Goal: Transaction & Acquisition: Purchase product/service

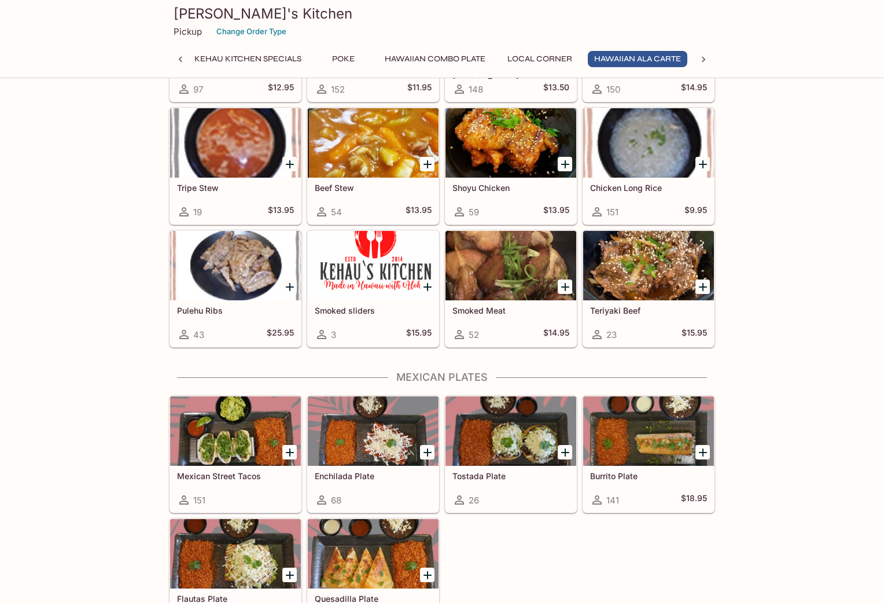
scroll to position [1655, 0]
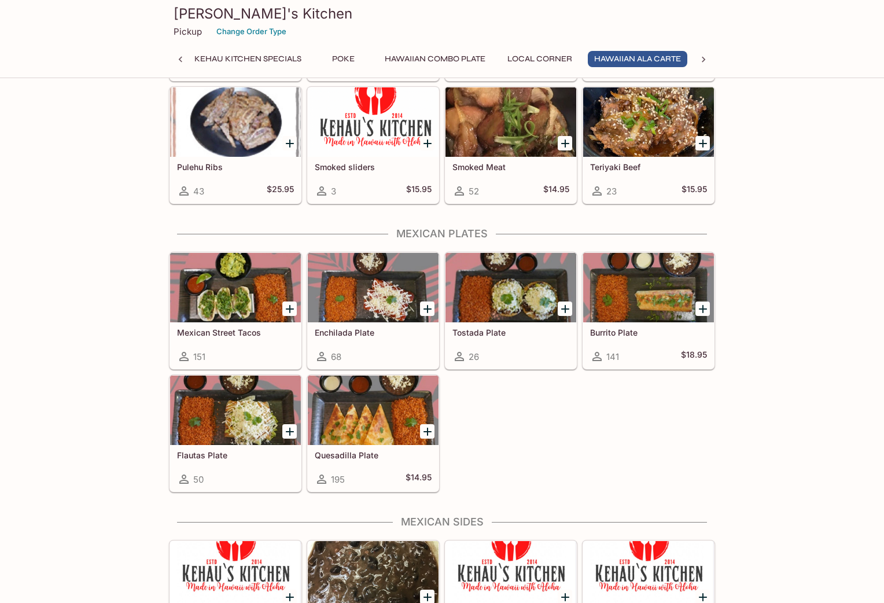
click at [641, 345] on div "Burrito Plate 141 $18.95" at bounding box center [648, 345] width 131 height 46
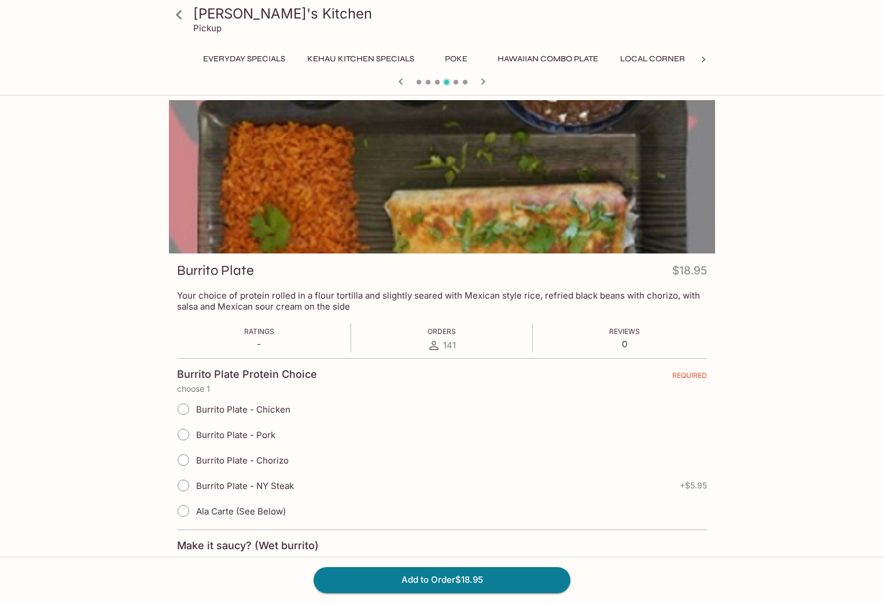
scroll to position [0, 205]
click at [182, 460] on input "Burrito Plate - Chorizo" at bounding box center [183, 460] width 24 height 24
radio input "true"
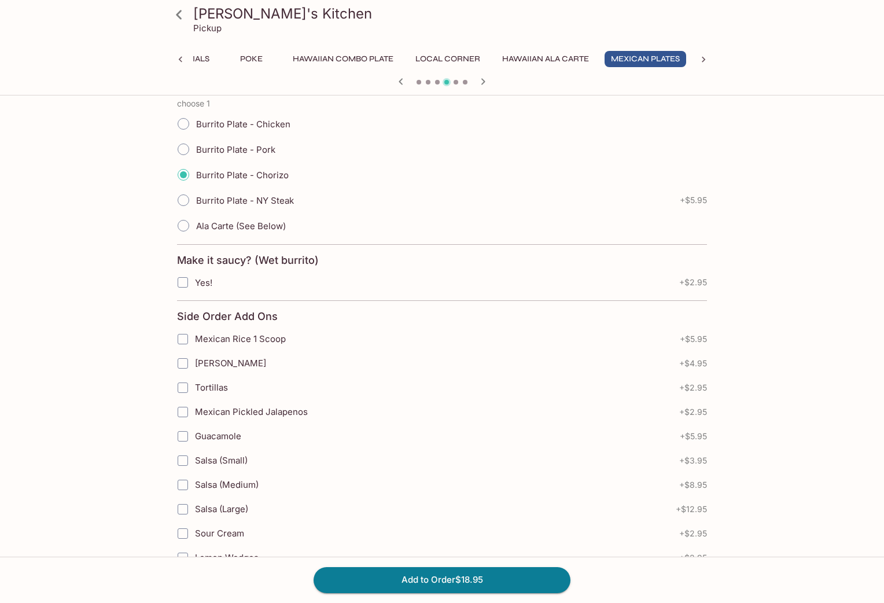
scroll to position [374, 0]
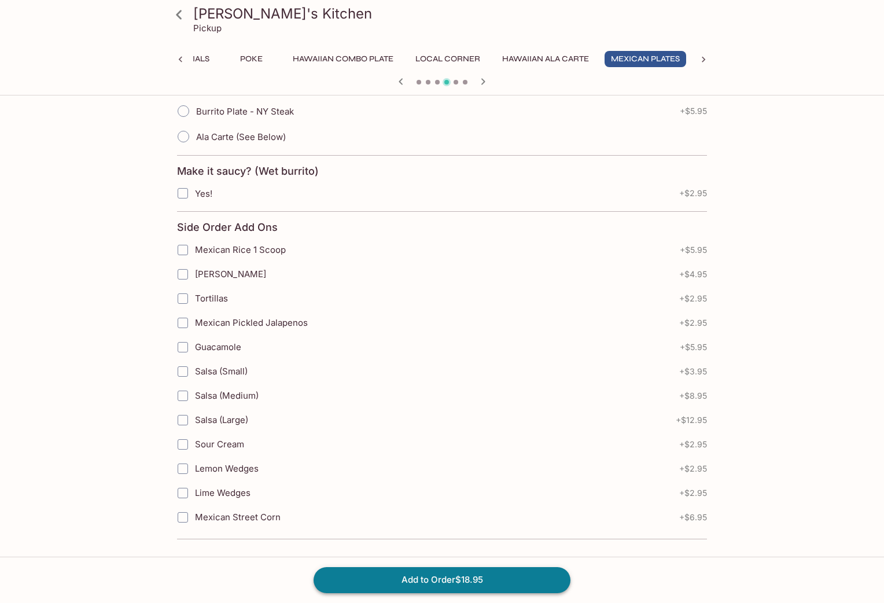
click at [497, 482] on button "Add to Order $18.95" at bounding box center [441, 579] width 257 height 25
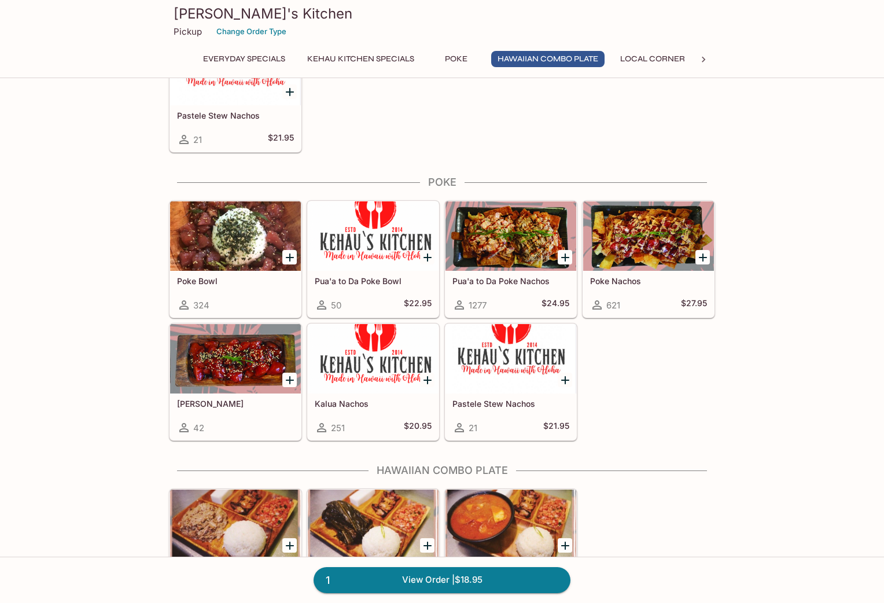
scroll to position [864, 0]
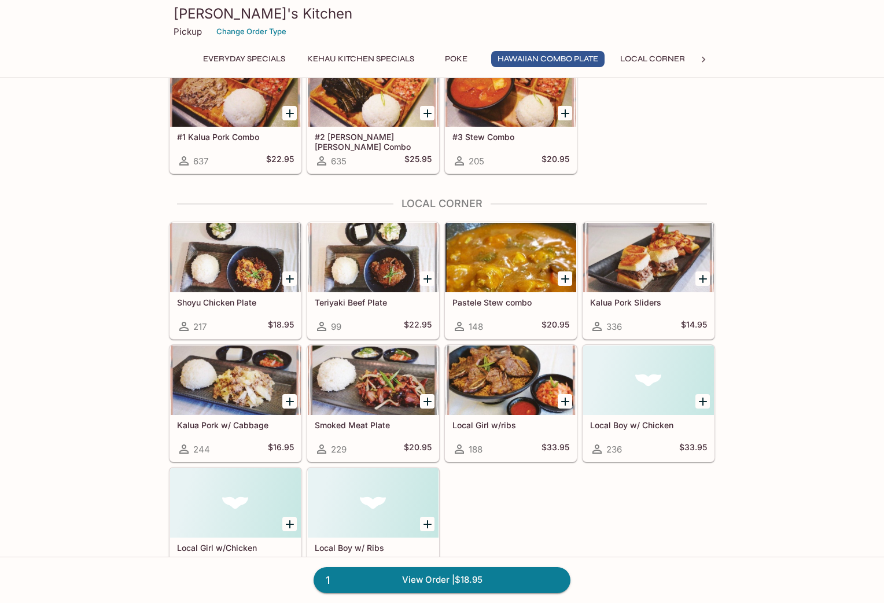
click at [371, 403] on div at bounding box center [373, 379] width 131 height 69
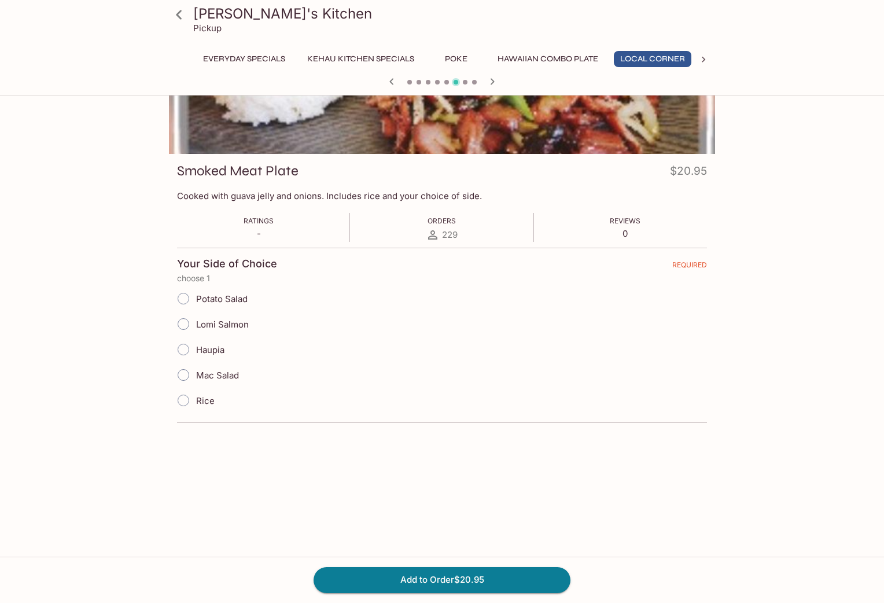
scroll to position [0, 2]
click at [186, 401] on input "Rice" at bounding box center [183, 400] width 24 height 24
radio input "true"
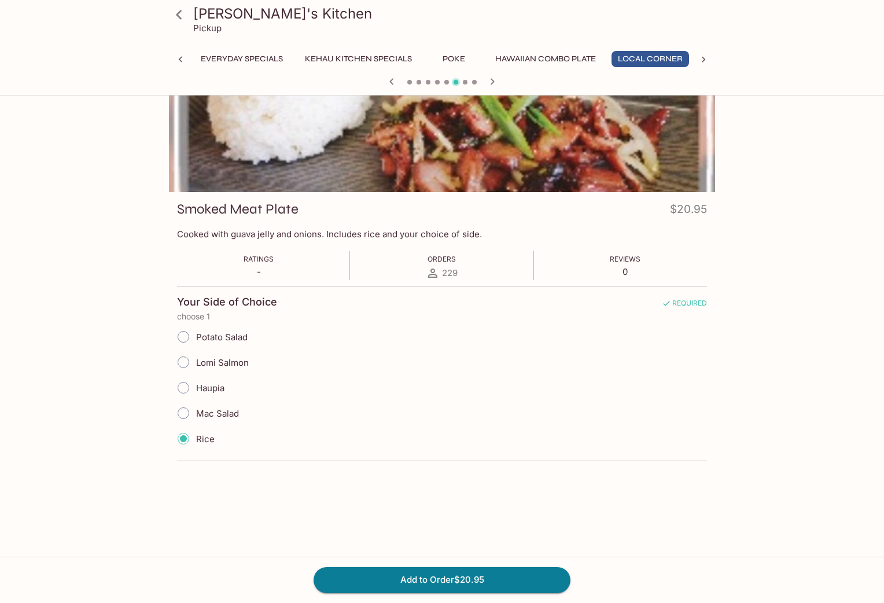
scroll to position [70, 0]
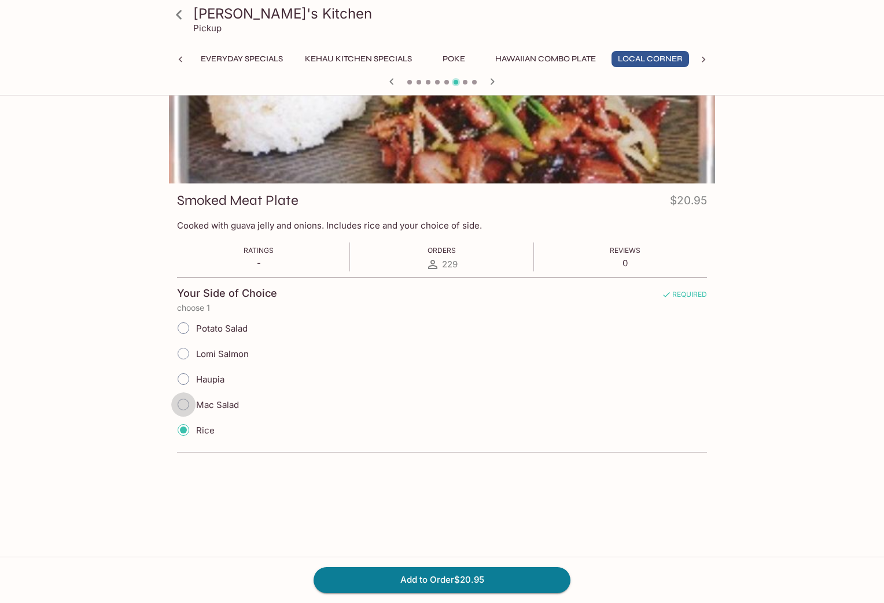
click at [186, 404] on input "Mac Salad" at bounding box center [183, 404] width 24 height 24
radio input "true"
click at [183, 426] on input "Rice" at bounding box center [183, 430] width 24 height 24
radio input "true"
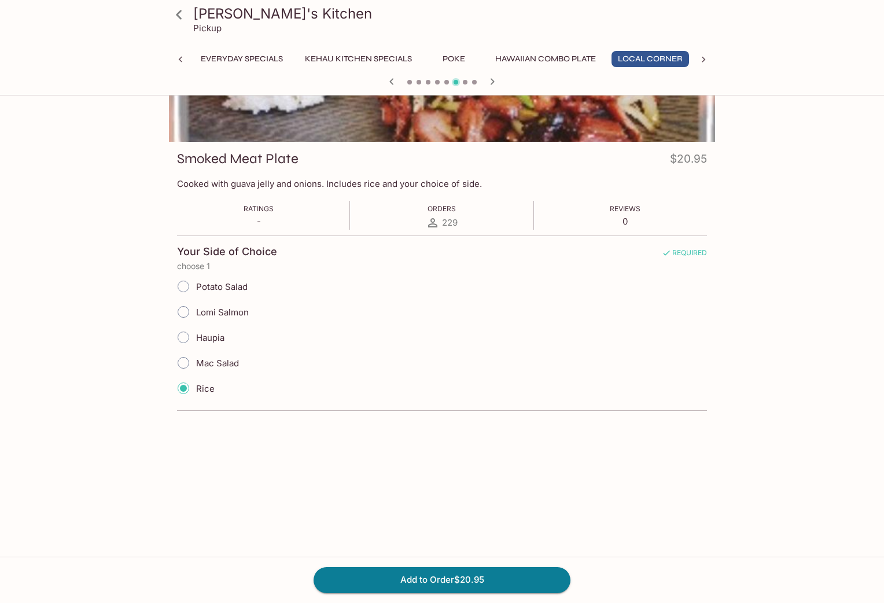
scroll to position [0, 0]
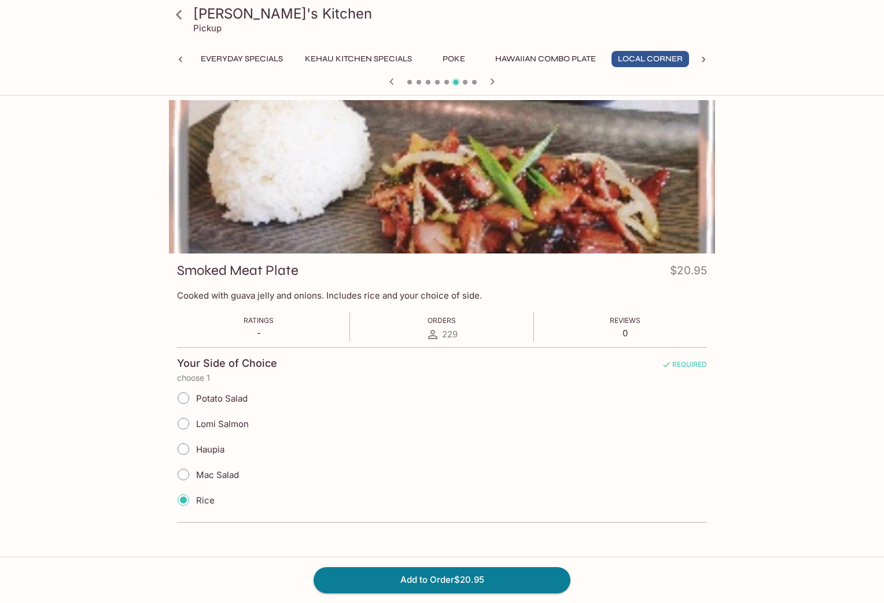
click at [131, 395] on div "Kehau's Kitchen Pickup Everyday Specials Kehau Kitchen Specials Poke Hawaiian C…" at bounding box center [442, 407] width 740 height 615
click at [389, 482] on button "Add to Order $20.95" at bounding box center [441, 579] width 257 height 25
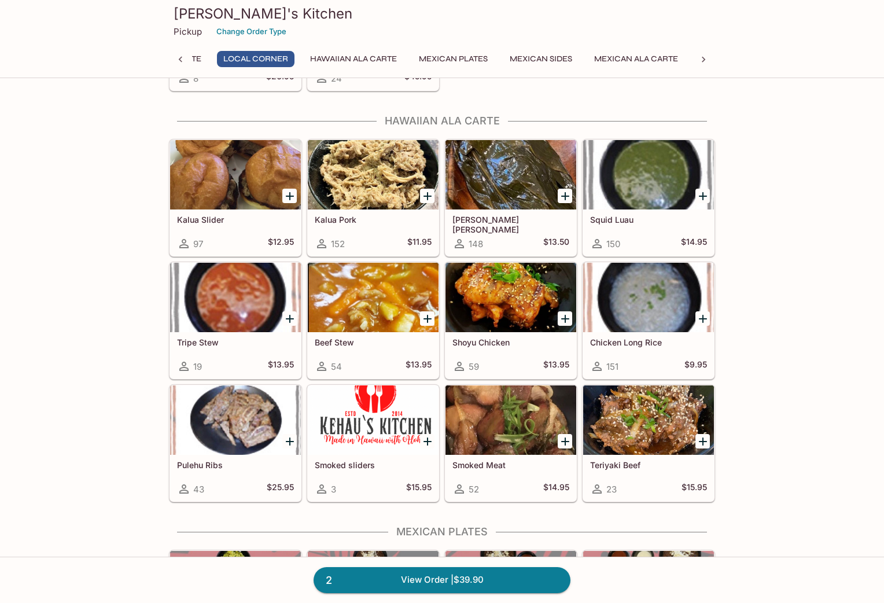
scroll to position [1285, 0]
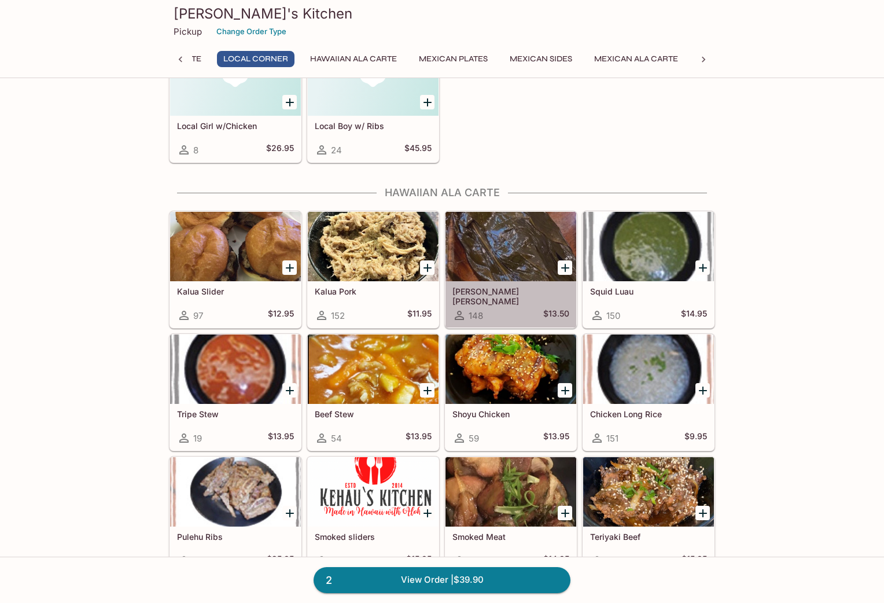
click at [499, 268] on div at bounding box center [510, 246] width 131 height 69
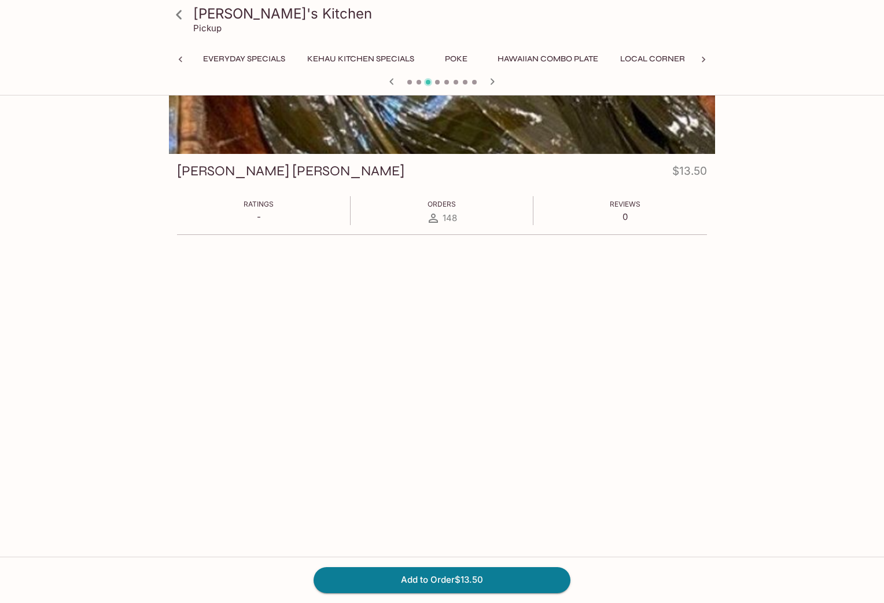
scroll to position [0, 113]
click at [369, 307] on div "[PERSON_NAME] [PERSON_NAME] $13.50 Ratings - Orders 148 Reviews 0" at bounding box center [442, 240] width 546 height 478
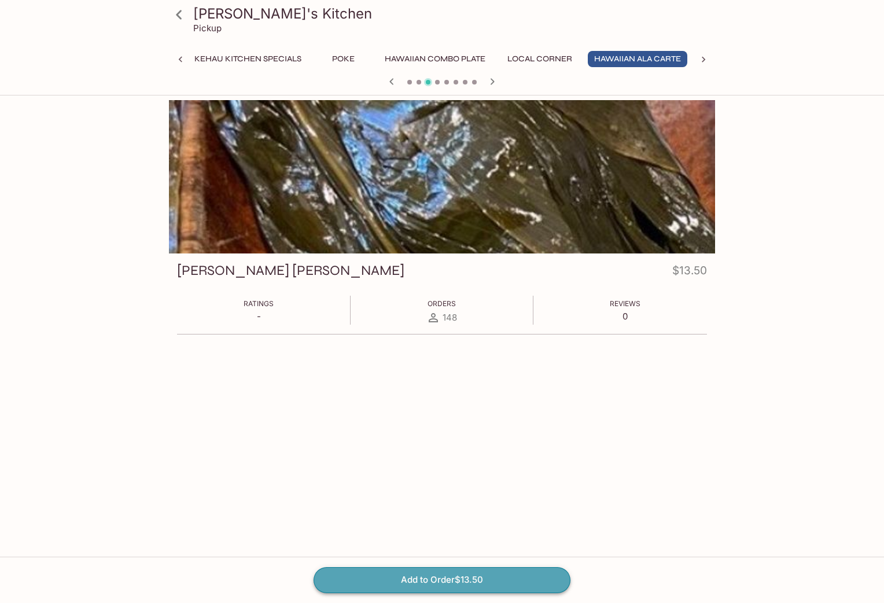
click at [401, 482] on button "Add to Order $13.50" at bounding box center [441, 579] width 257 height 25
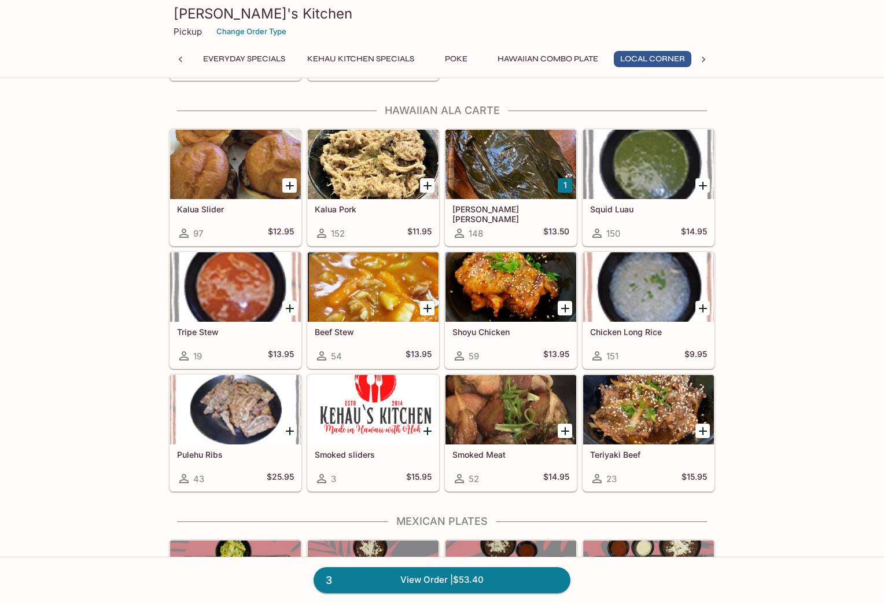
scroll to position [0, 2]
click at [484, 212] on h5 "[PERSON_NAME] [PERSON_NAME]" at bounding box center [510, 213] width 117 height 19
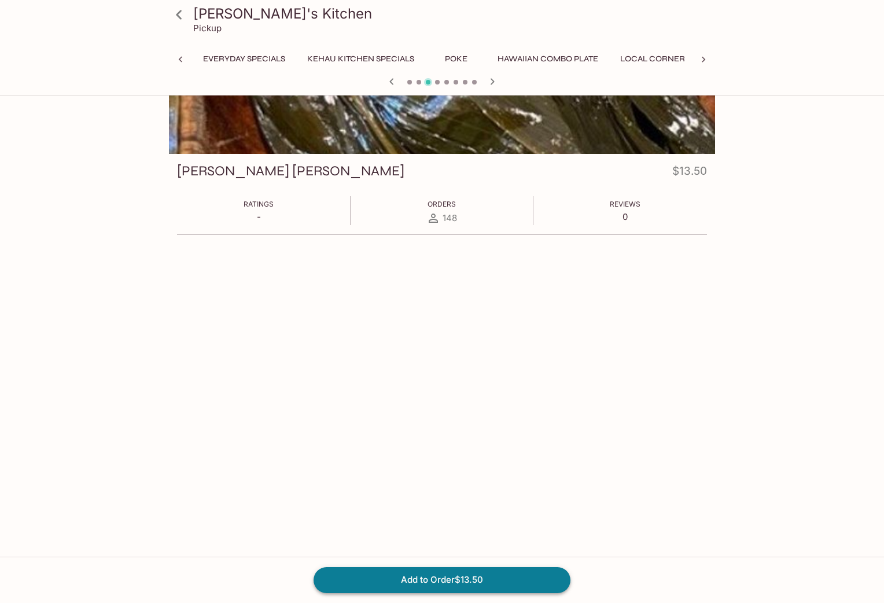
scroll to position [0, 113]
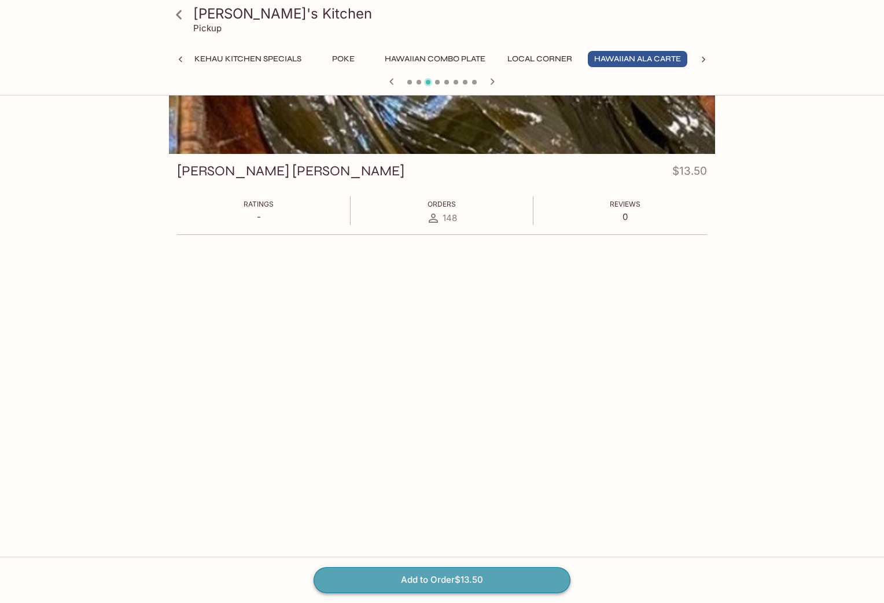
click at [418, 482] on button "Add to Order $13.50" at bounding box center [441, 579] width 257 height 25
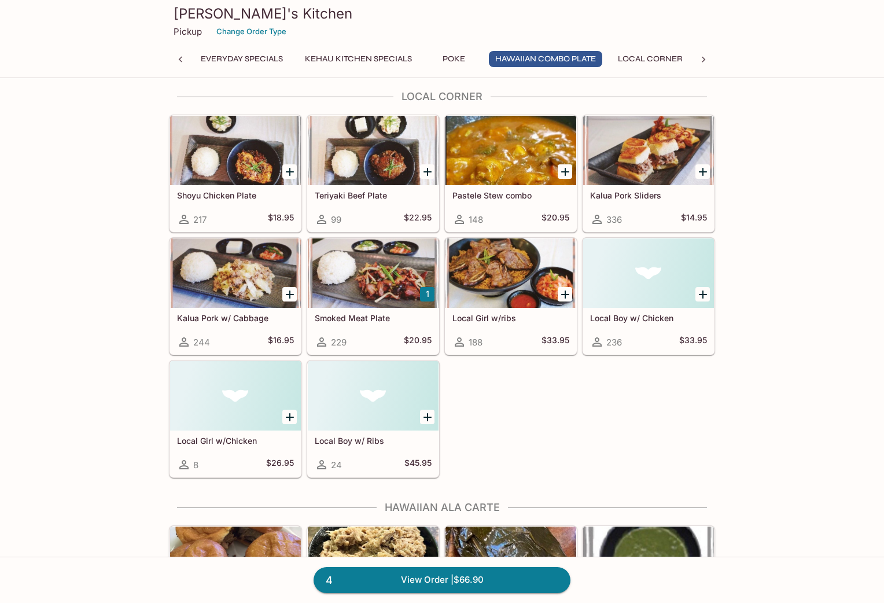
scroll to position [935, 0]
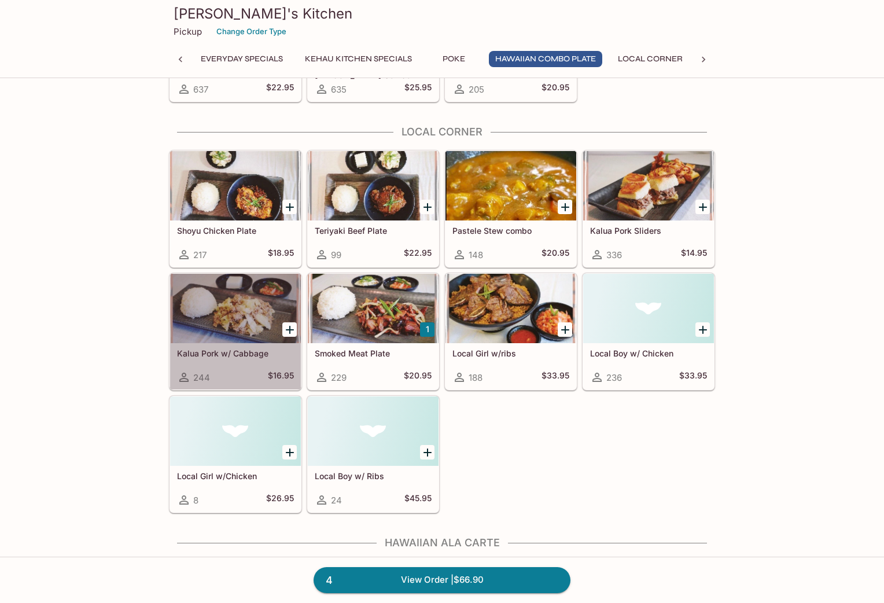
click at [241, 313] on div at bounding box center [235, 308] width 131 height 69
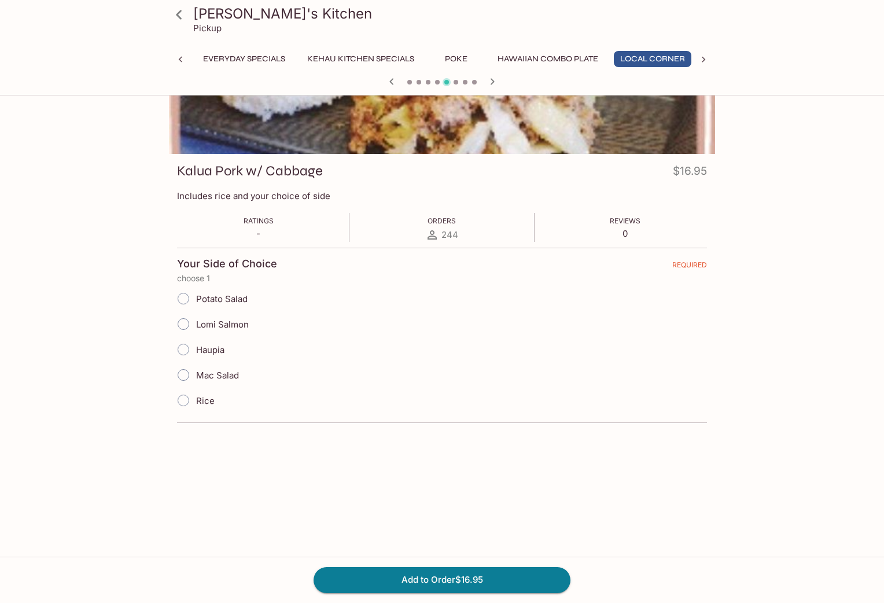
scroll to position [0, 2]
click at [184, 400] on input "Rice" at bounding box center [183, 400] width 24 height 24
radio input "true"
click at [267, 56] on button "Everyday Specials" at bounding box center [241, 59] width 95 height 16
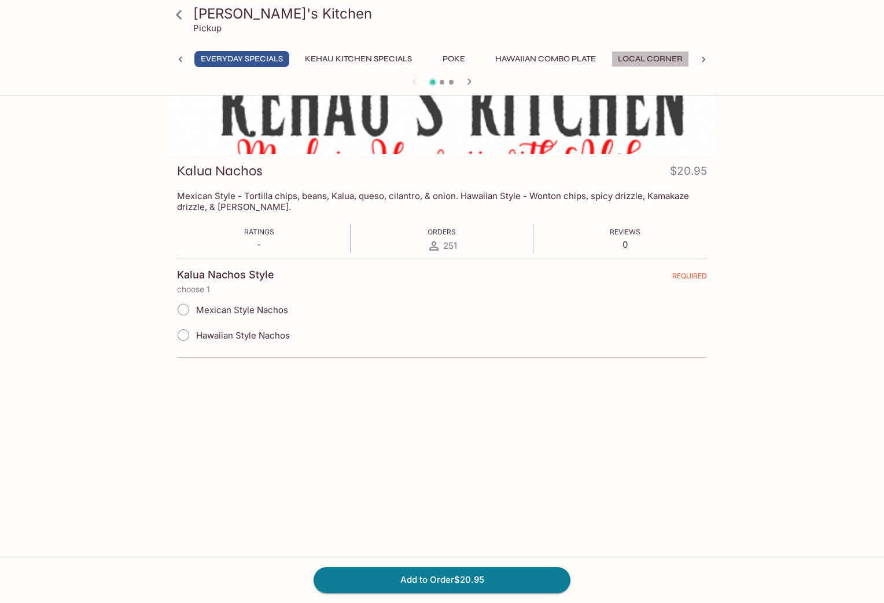
click at [625, 58] on button "Local Corner" at bounding box center [650, 59] width 78 height 16
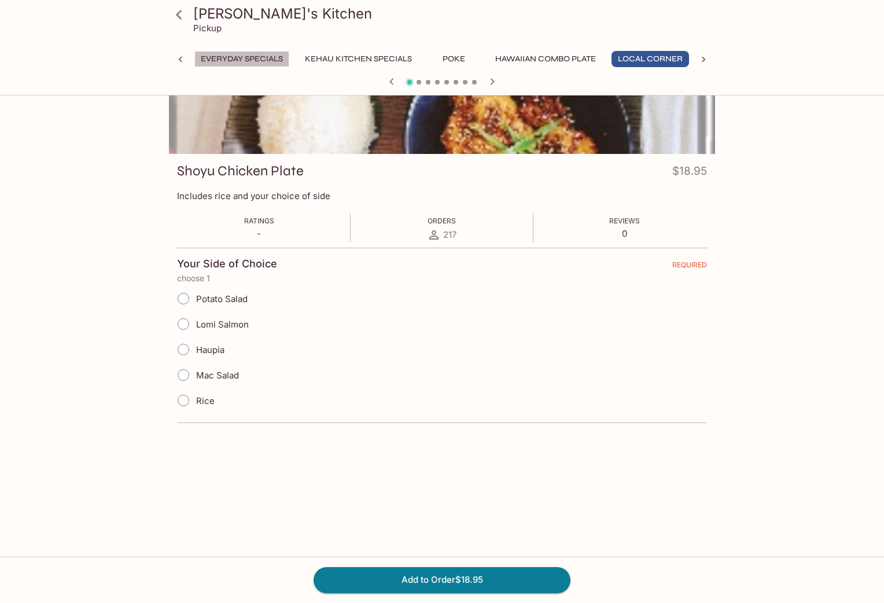
click at [264, 56] on button "Everyday Specials" at bounding box center [241, 59] width 95 height 16
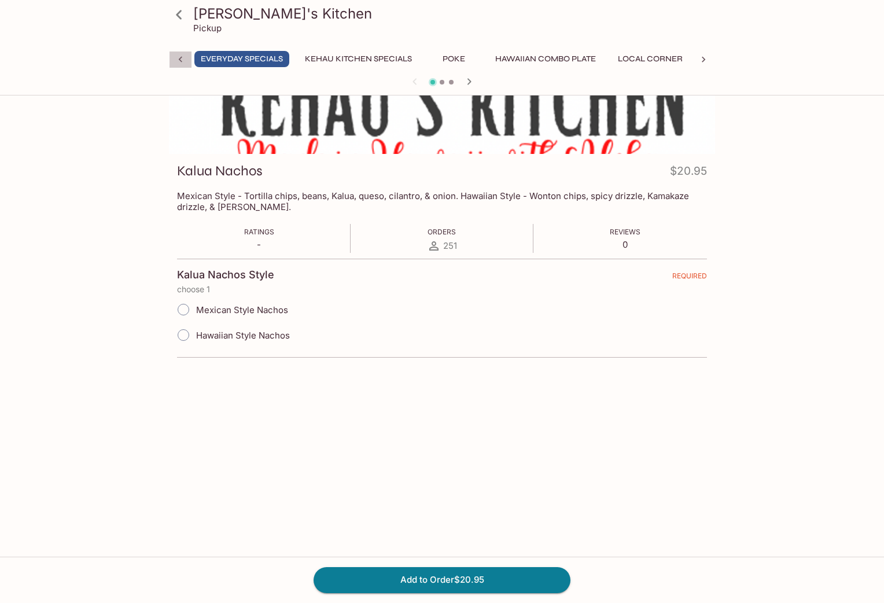
click at [180, 64] on icon at bounding box center [181, 60] width 12 height 12
click at [179, 62] on div "Everyday Specials Kehau Kitchen Specials Poke Hawaiian Combo Plate Local Corner…" at bounding box center [442, 62] width 546 height 23
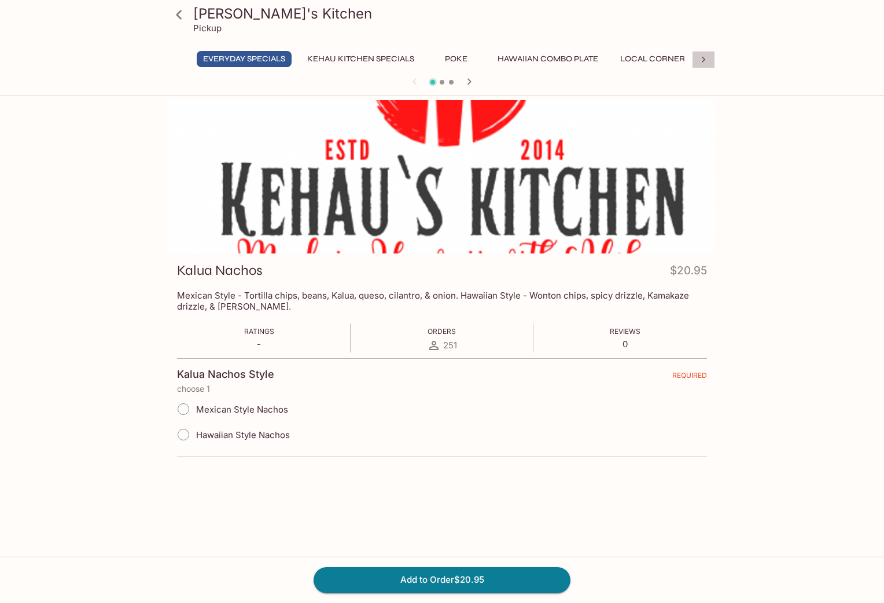
click at [702, 56] on icon at bounding box center [704, 60] width 12 height 12
click at [309, 59] on button "Hawaiian Ala Carte" at bounding box center [294, 59] width 99 height 16
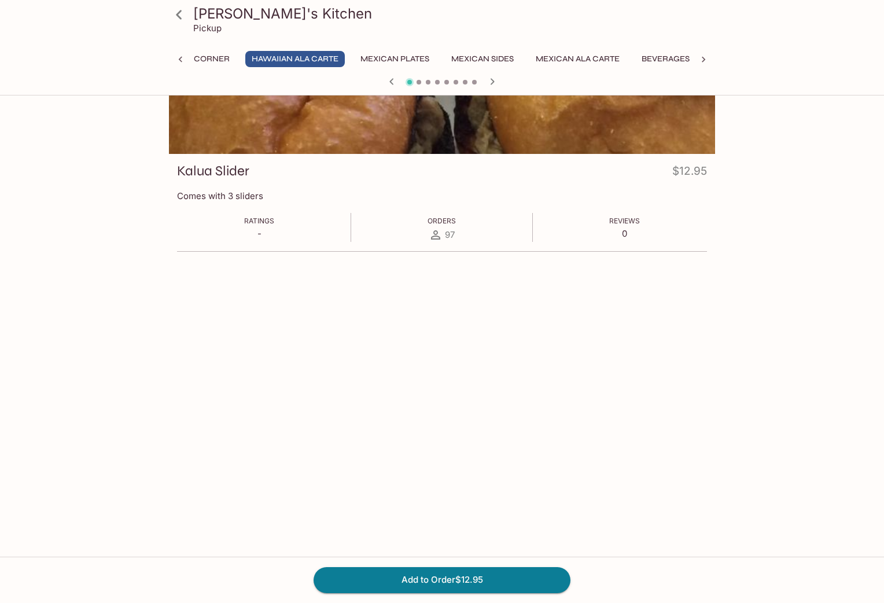
scroll to position [0, 0]
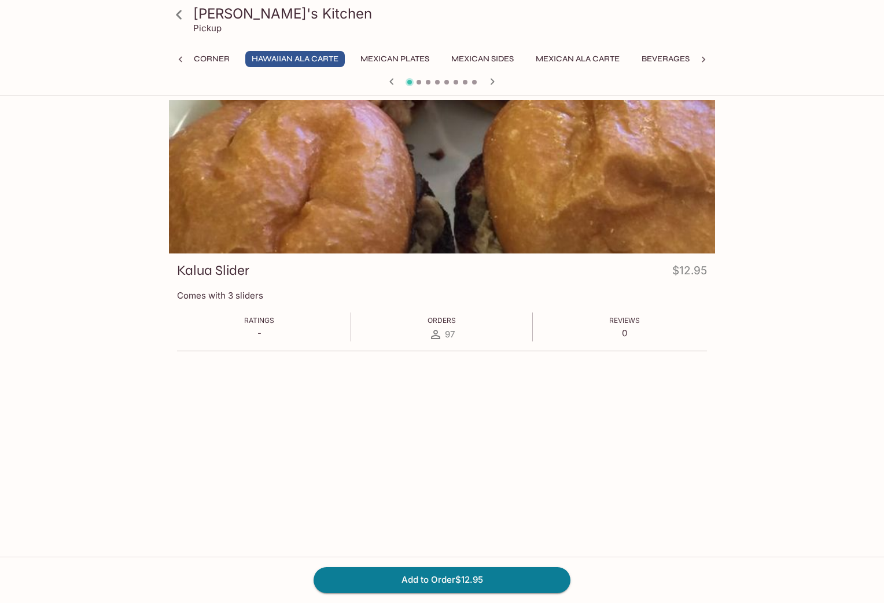
click at [179, 19] on icon at bounding box center [179, 15] width 20 height 20
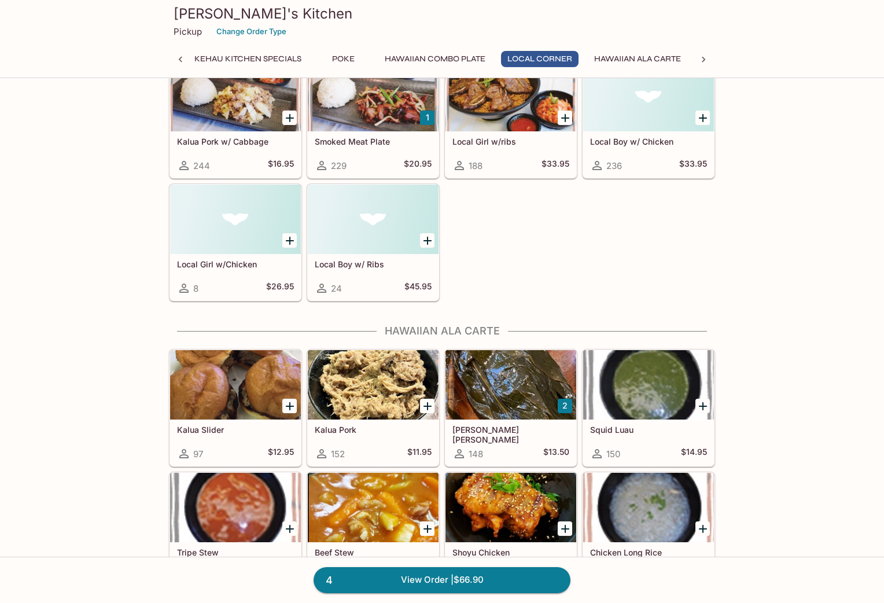
scroll to position [1151, 0]
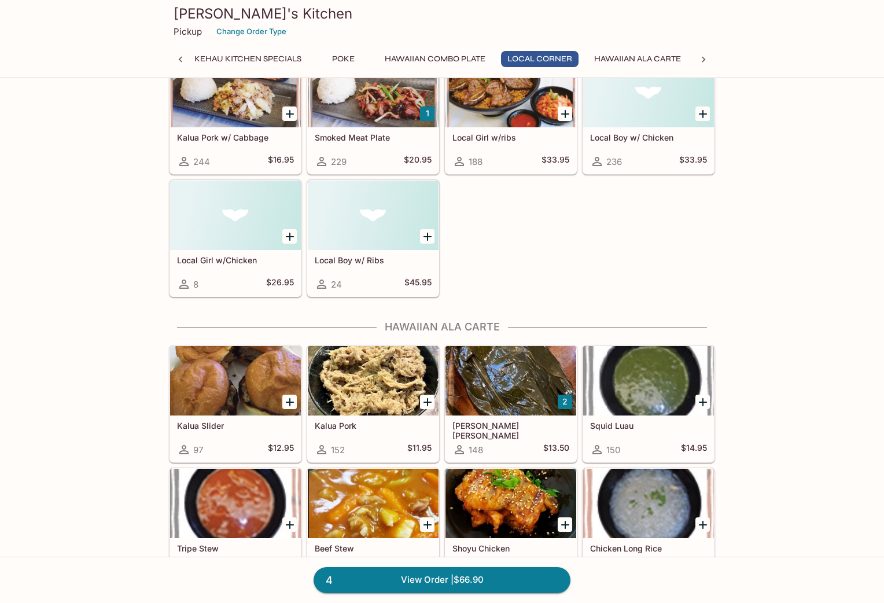
click at [424, 399] on icon "Add Kalua Pork" at bounding box center [427, 402] width 14 height 14
click at [426, 402] on button "1" at bounding box center [427, 401] width 14 height 14
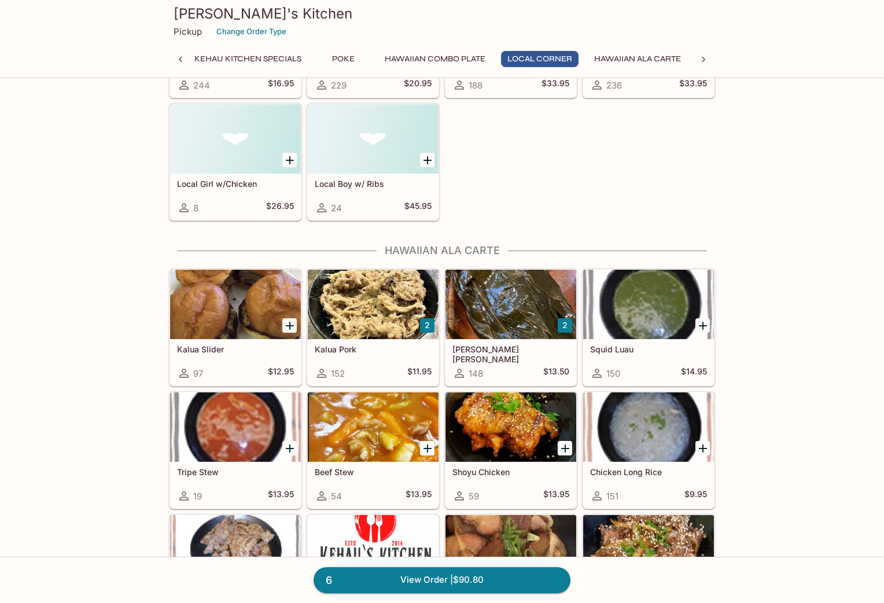
scroll to position [1295, 0]
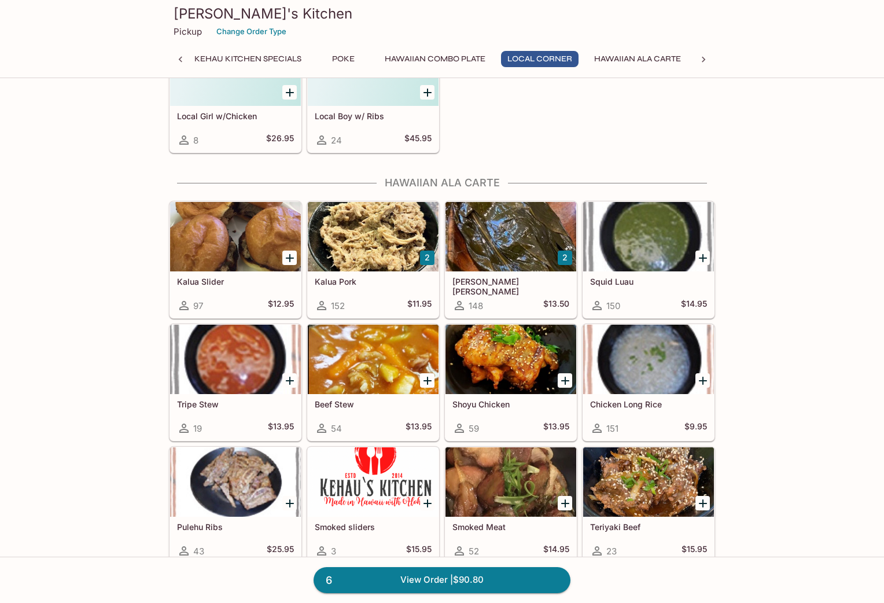
click at [559, 482] on icon "Add Smoked Meat" at bounding box center [565, 503] width 14 height 14
click at [563, 382] on icon "Add Shoyu Chicken" at bounding box center [565, 381] width 14 height 14
click at [410, 482] on link "8 View Order | $119.70" at bounding box center [441, 579] width 257 height 25
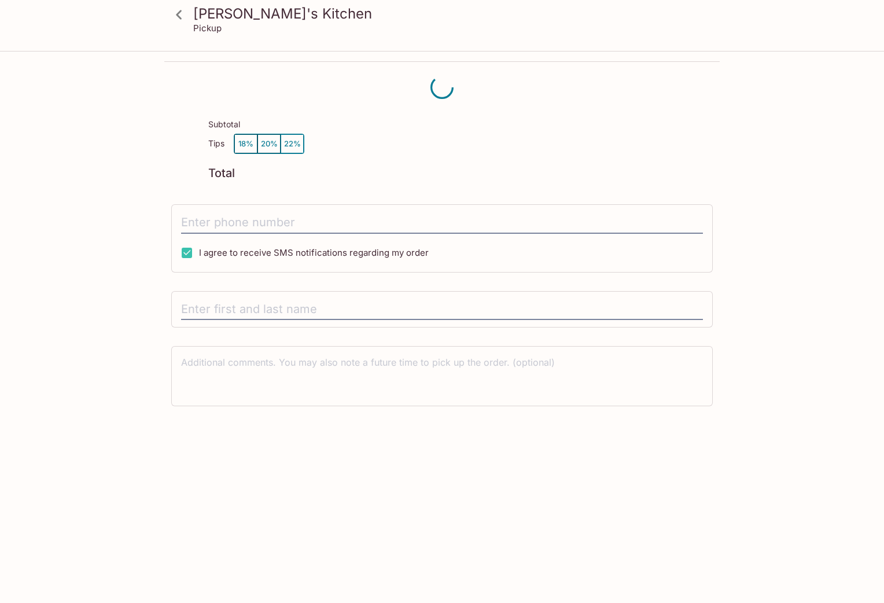
scroll to position [52, 0]
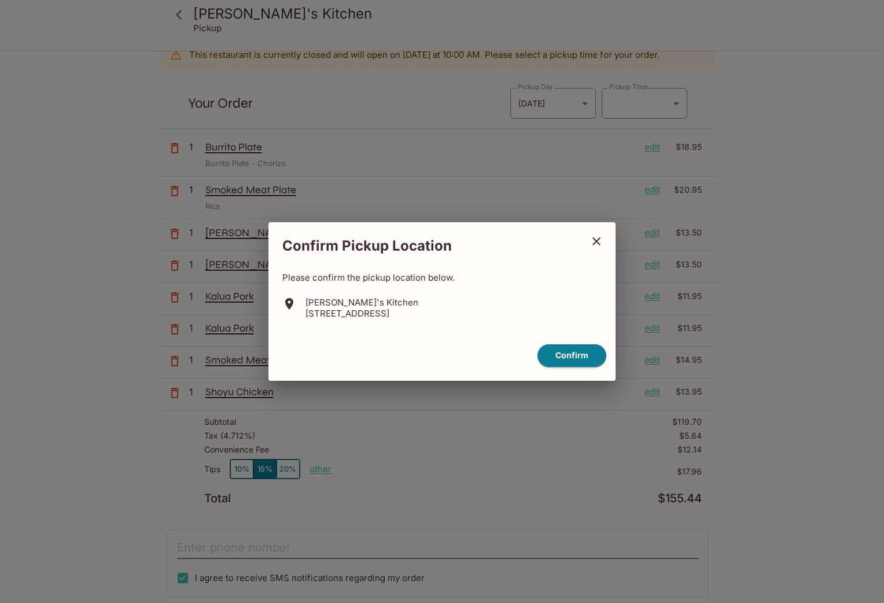
type input "[DATE]T20:15:00.000000Z"
click at [579, 355] on button "Confirm" at bounding box center [576, 355] width 69 height 23
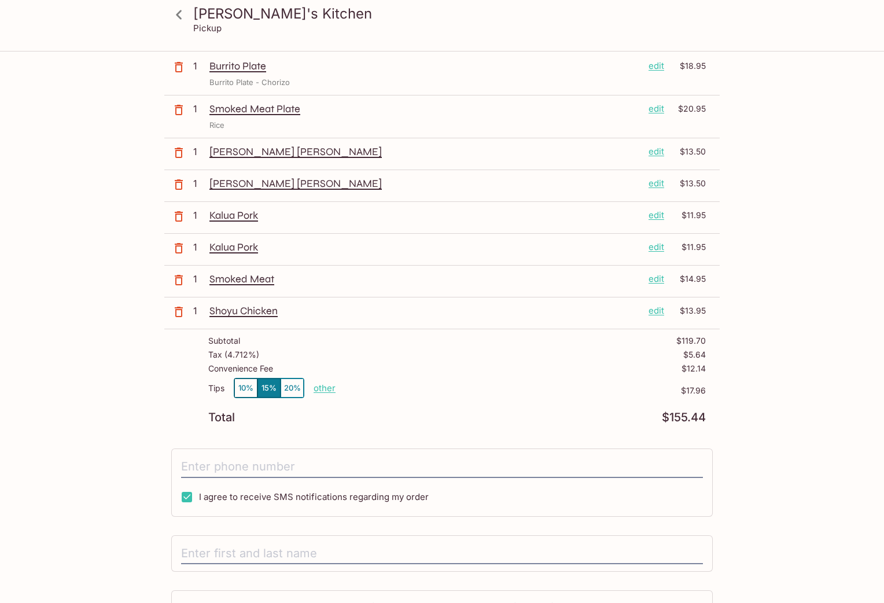
scroll to position [142, 0]
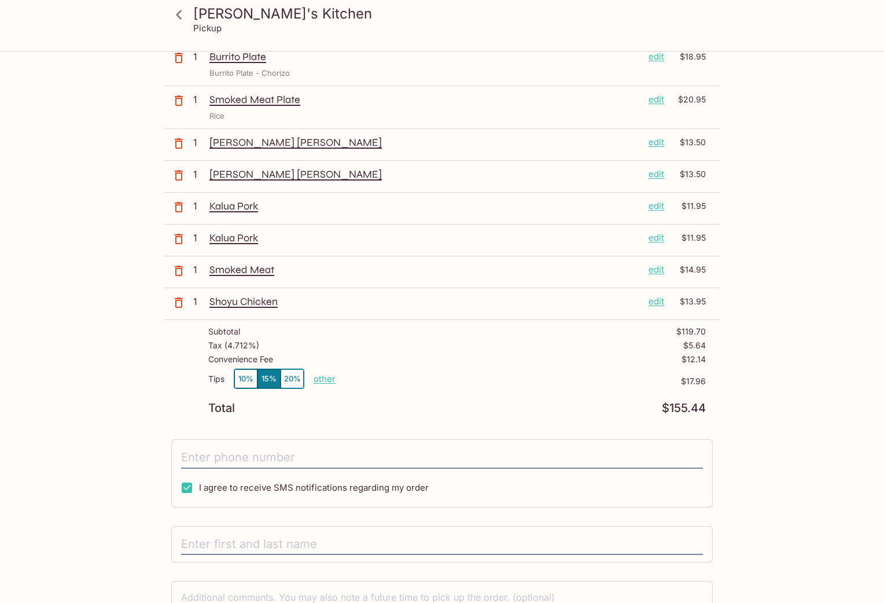
click at [324, 382] on p "other" at bounding box center [324, 378] width 22 height 11
type input "0.00"
click at [485, 415] on div "Subtotal $119.70 Tax ( 4.712% ) $5.64 Convenience Fee $12.14 Tips 10% 15% 20% D…" at bounding box center [441, 370] width 555 height 101
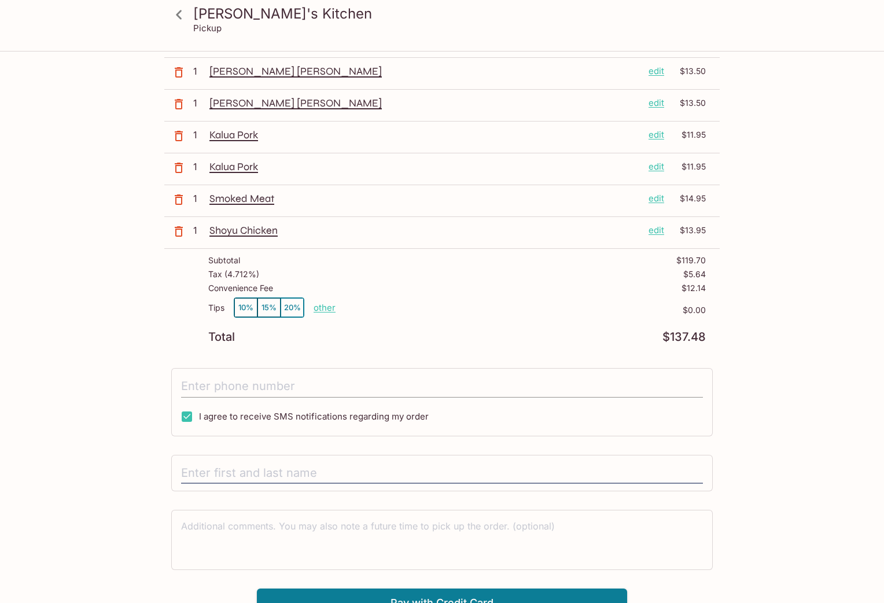
scroll to position [214, 0]
click at [238, 381] on input "tel" at bounding box center [442, 386] width 522 height 22
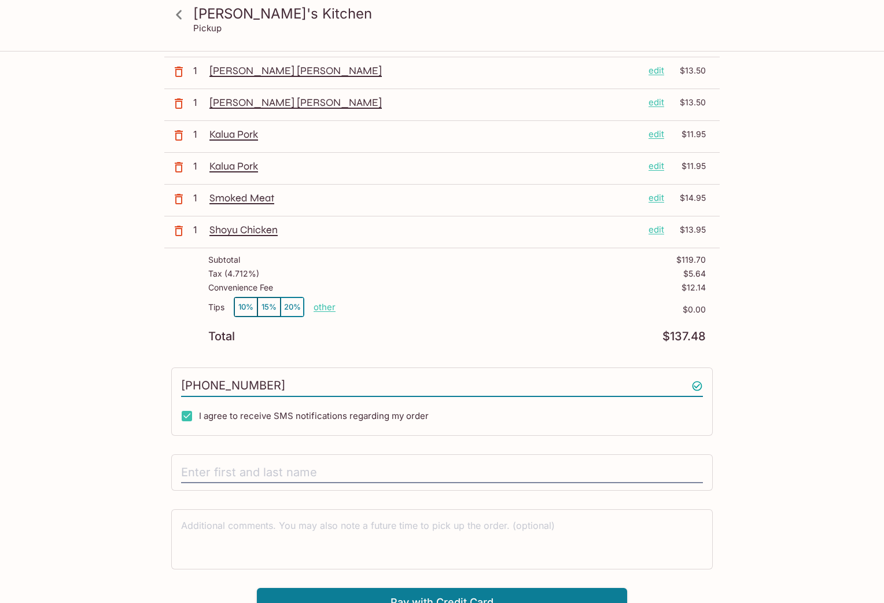
type input "[PHONE_NUMBER]"
click at [129, 415] on div "[PERSON_NAME]'s Kitchen Pickup [PERSON_NAME]'s Kitchen [STREET_ADDRESS] This re…" at bounding box center [442, 227] width 740 height 779
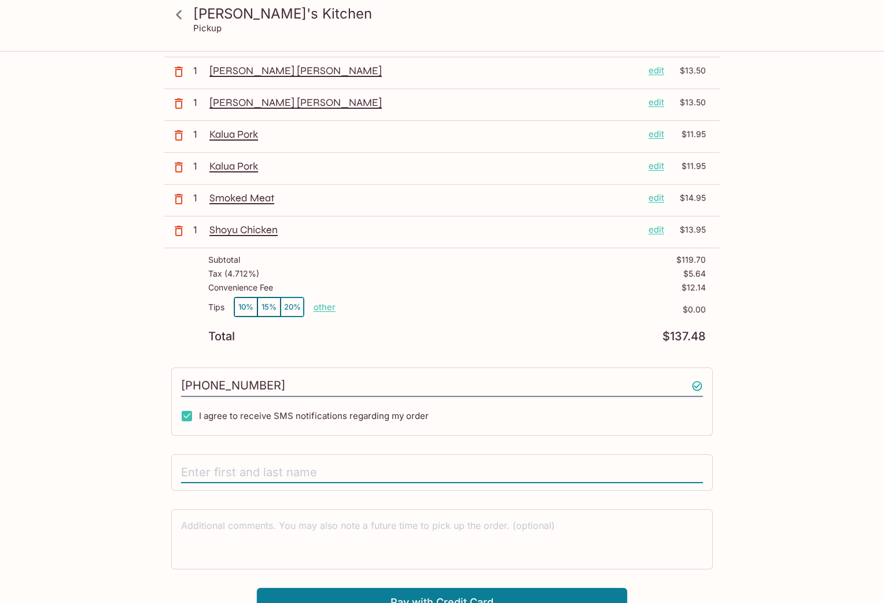
click at [213, 475] on input "text" at bounding box center [442, 473] width 522 height 22
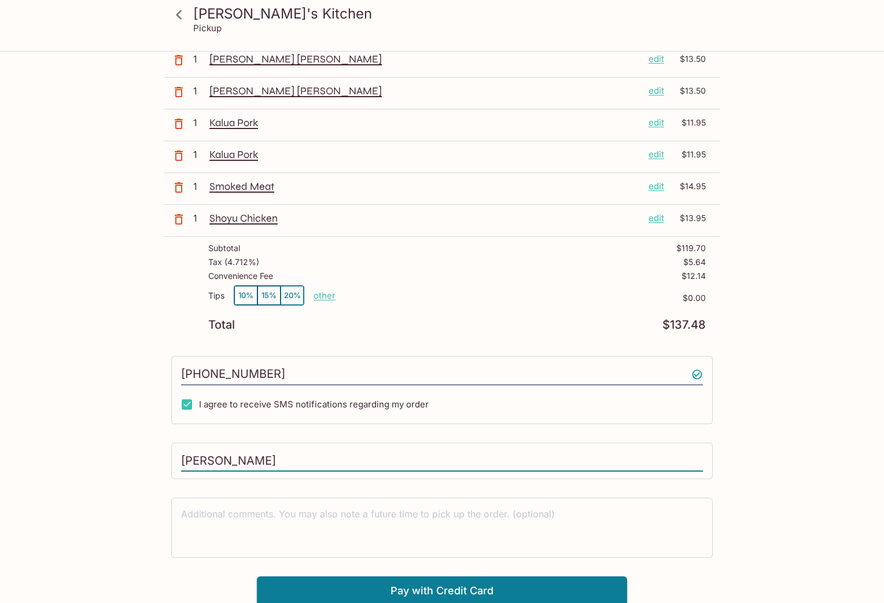
scroll to position [227, 0]
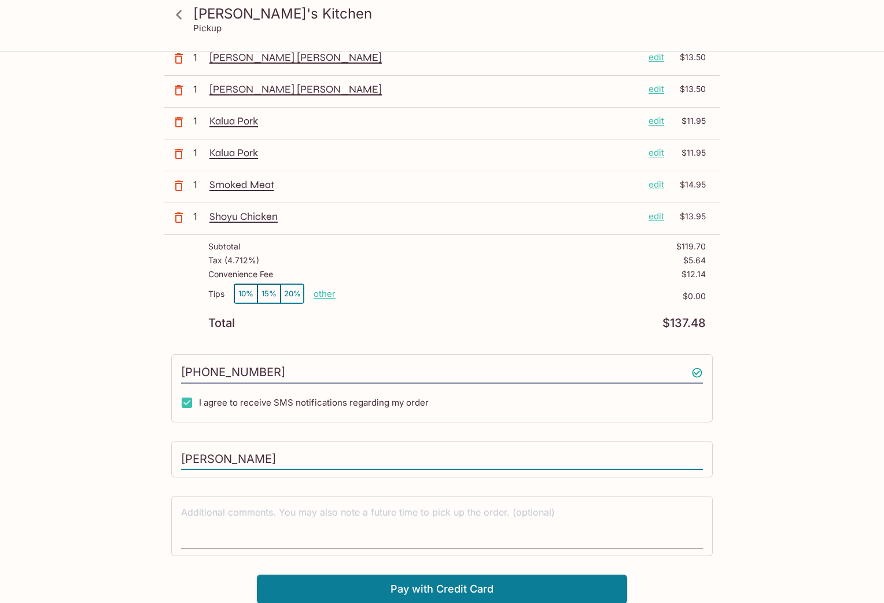
type input "[PERSON_NAME]"
click at [219, 482] on textarea at bounding box center [442, 526] width 522 height 40
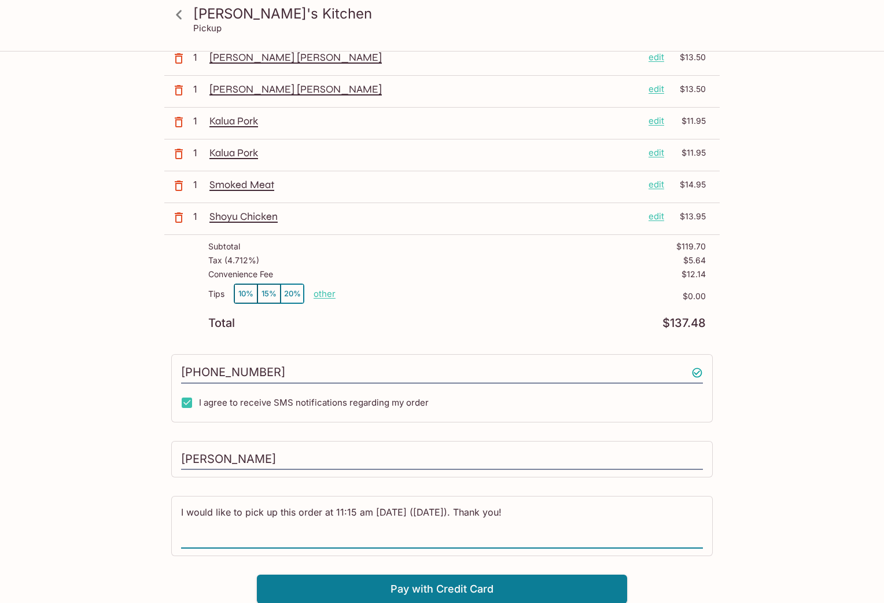
click at [181, 482] on textarea "I would like to pick up this order at 11:15 am [DATE] ([DATE]). Thank you!" at bounding box center [442, 526] width 522 height 40
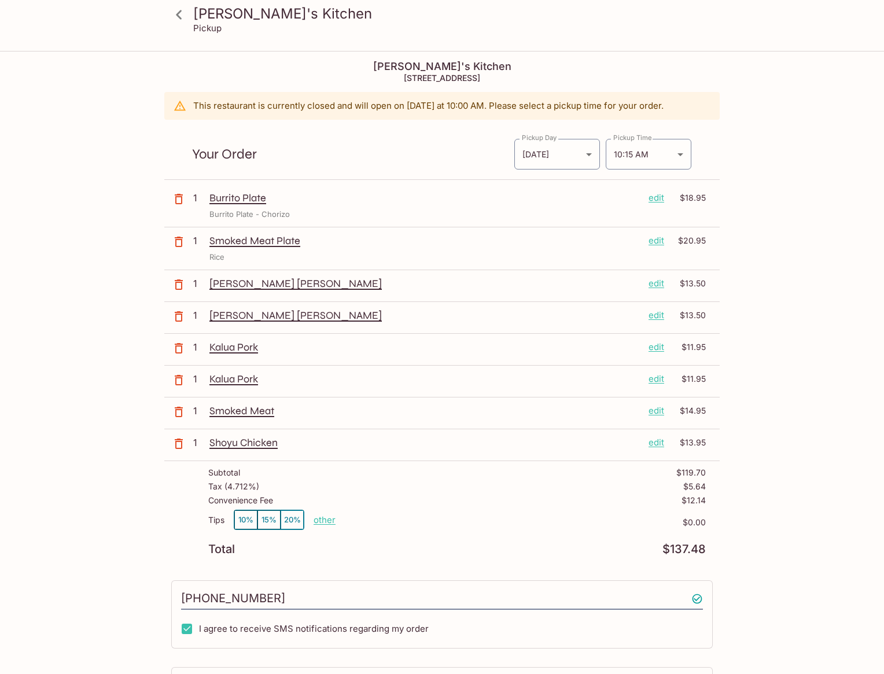
scroll to position [0, 0]
type textarea "We would like to pick up this order at 11:15 am [DATE] ([DATE]). [PERSON_NAME] …"
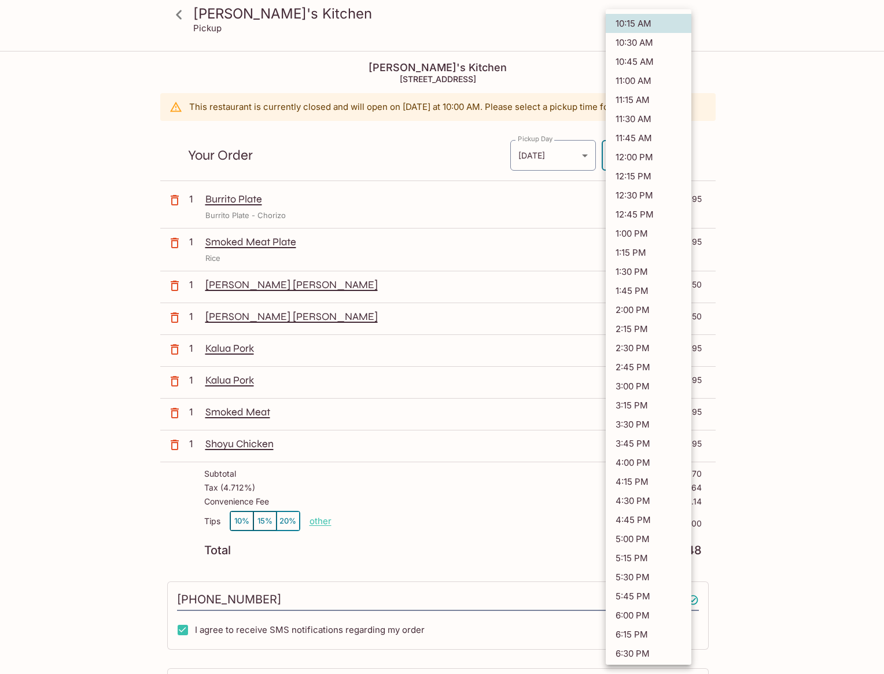
click at [678, 159] on body "[PERSON_NAME]'s Kitchen Pickup [PERSON_NAME]'s Kitchen [STREET_ADDRESS] This re…" at bounding box center [442, 389] width 884 height 674
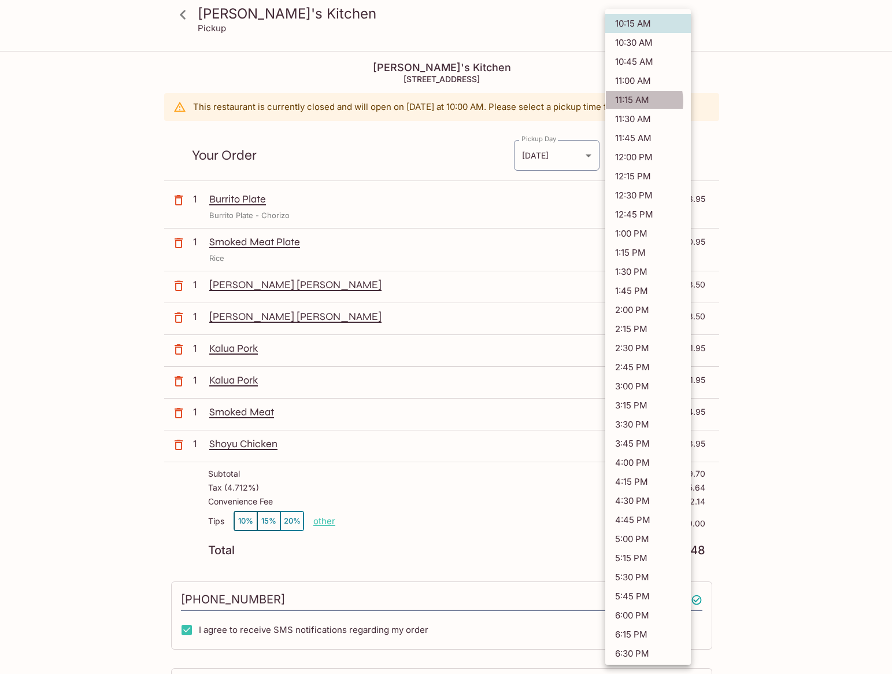
click at [635, 101] on li "11:15 AM" at bounding box center [649, 99] width 86 height 19
type input "[DATE]T21:15:00.000000Z"
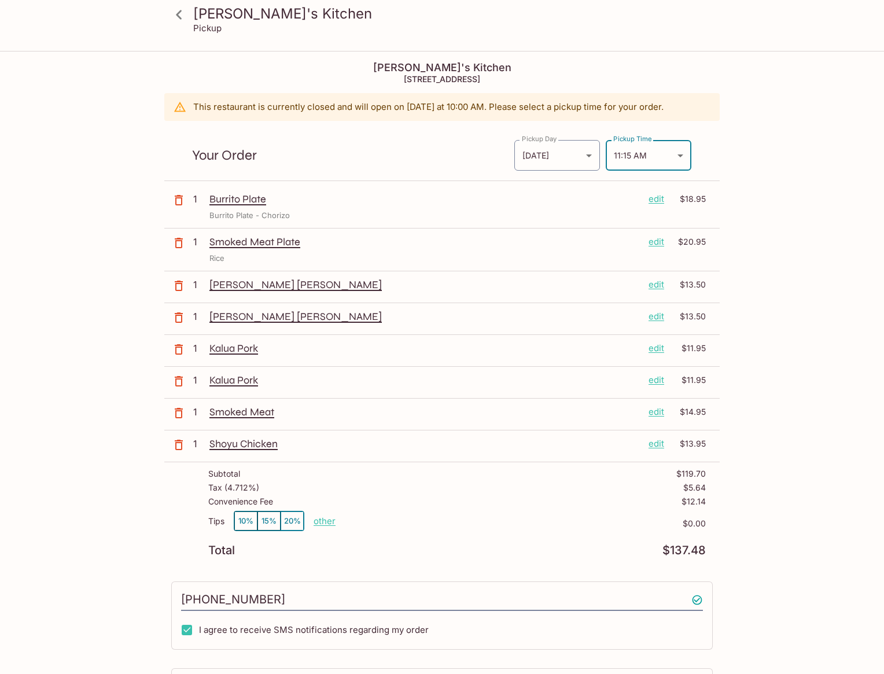
click at [705, 339] on div "[PERSON_NAME]'s Kitchen Pickup [PERSON_NAME]'s Kitchen [STREET_ADDRESS] This re…" at bounding box center [442, 441] width 740 height 779
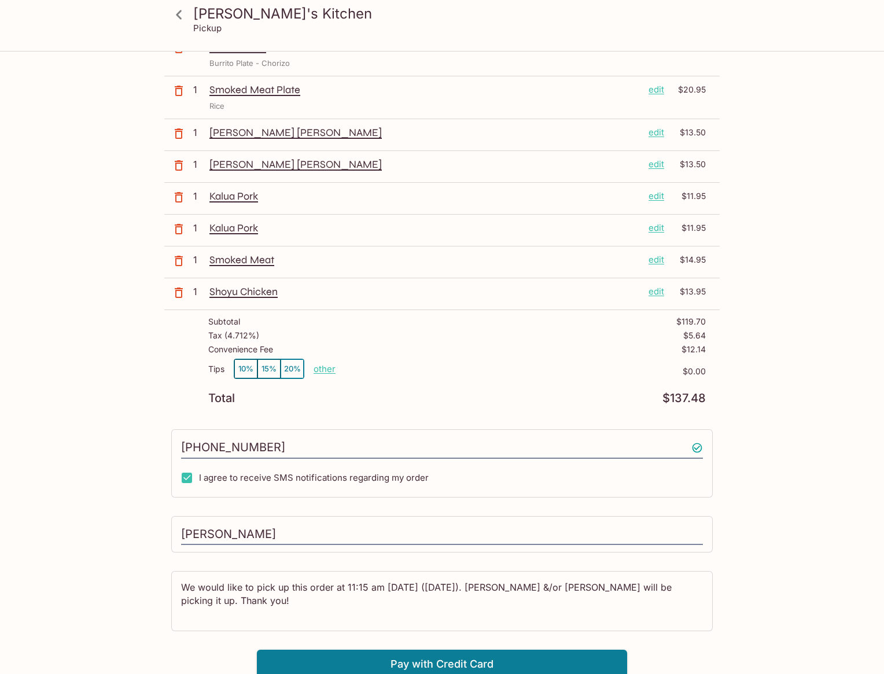
scroll to position [157, 0]
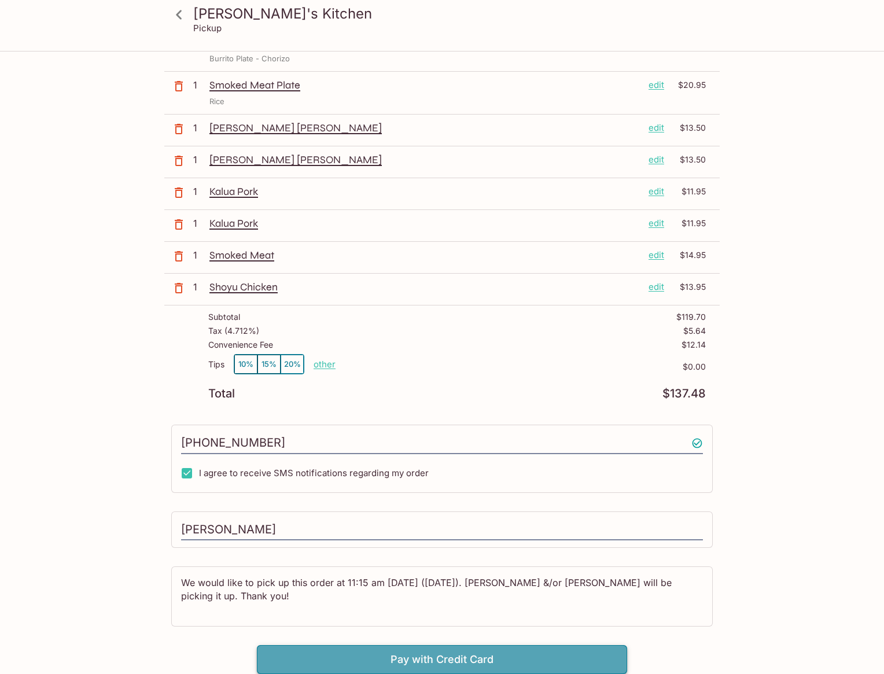
click at [437, 482] on button "Pay with Credit Card" at bounding box center [442, 659] width 370 height 29
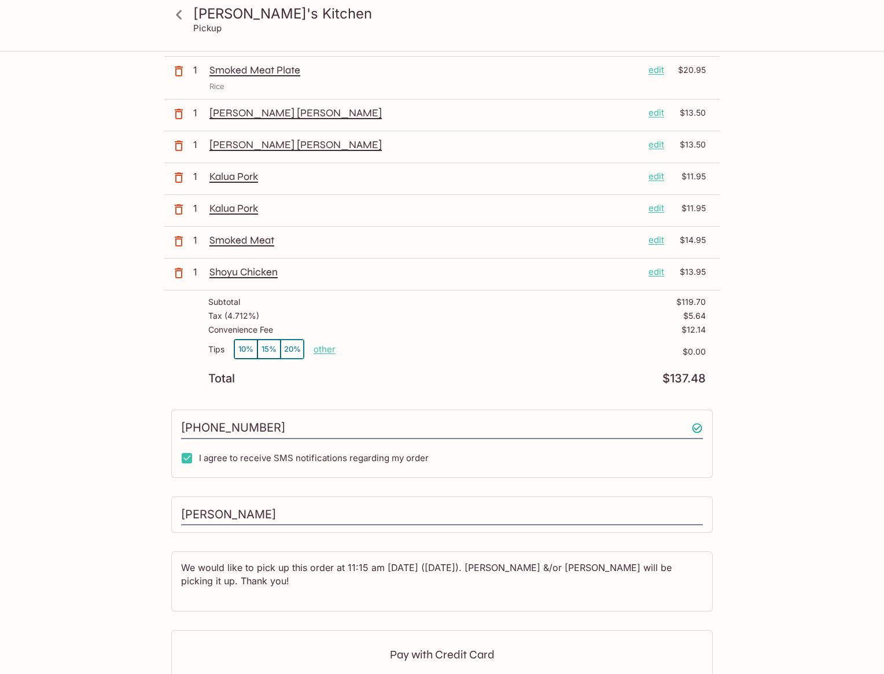
scroll to position [328, 0]
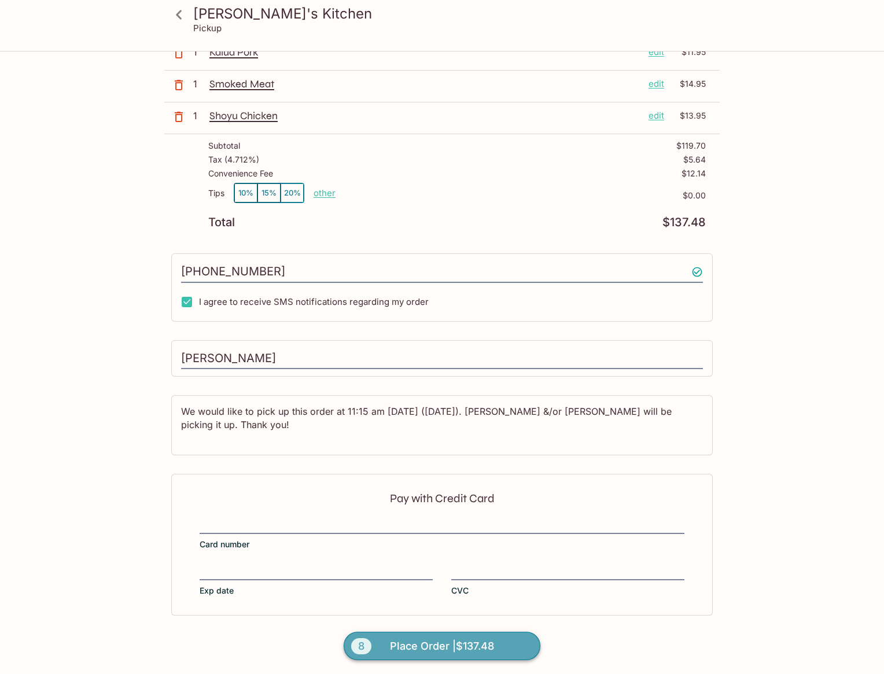
click at [447, 482] on span "Place Order | $137.48" at bounding box center [442, 646] width 104 height 19
